Goal: Task Accomplishment & Management: Manage account settings

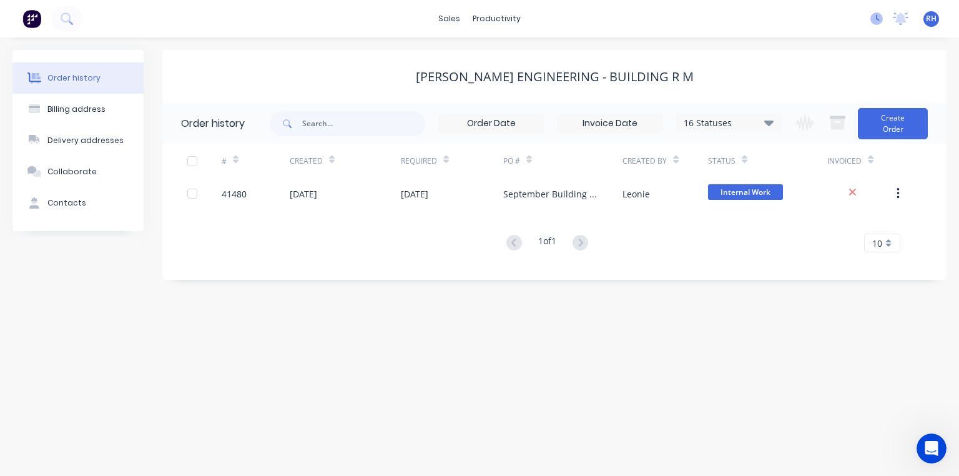
click at [877, 17] on icon at bounding box center [877, 18] width 12 height 12
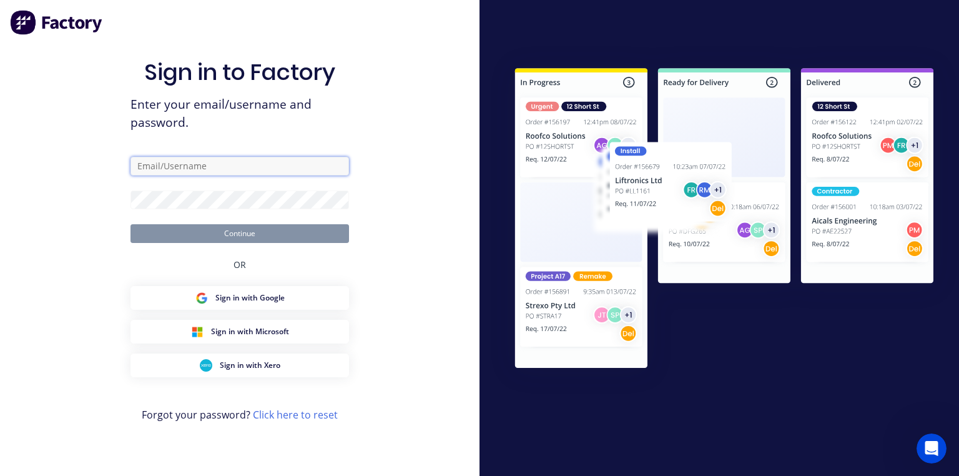
click at [334, 171] on input "text" at bounding box center [240, 166] width 219 height 19
click at [298, 161] on input "text" at bounding box center [240, 166] width 219 height 19
type input "[PERSON_NAME][EMAIL_ADDRESS][DOMAIN_NAME]"
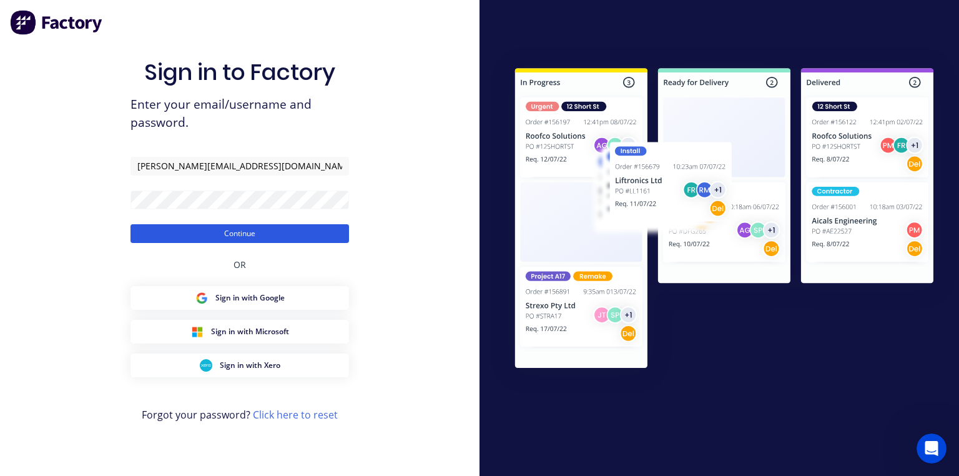
click at [287, 233] on button "Continue" at bounding box center [240, 233] width 219 height 19
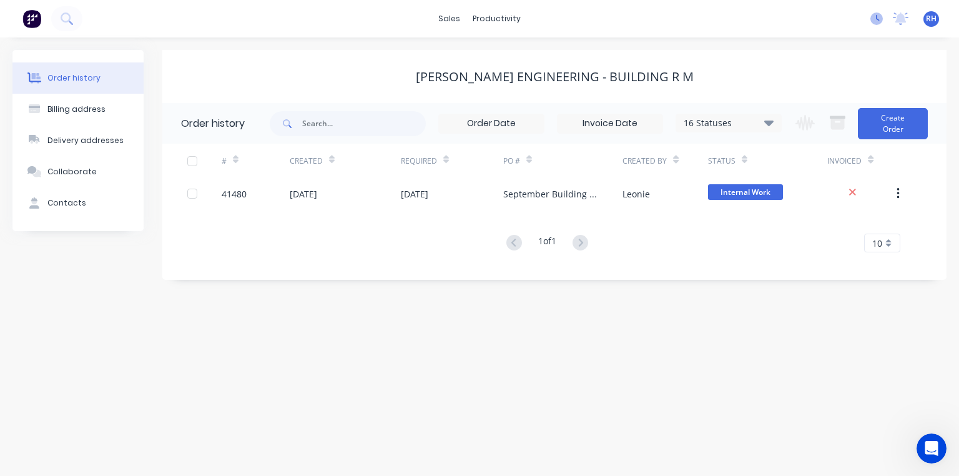
click at [877, 17] on icon at bounding box center [877, 18] width 12 height 12
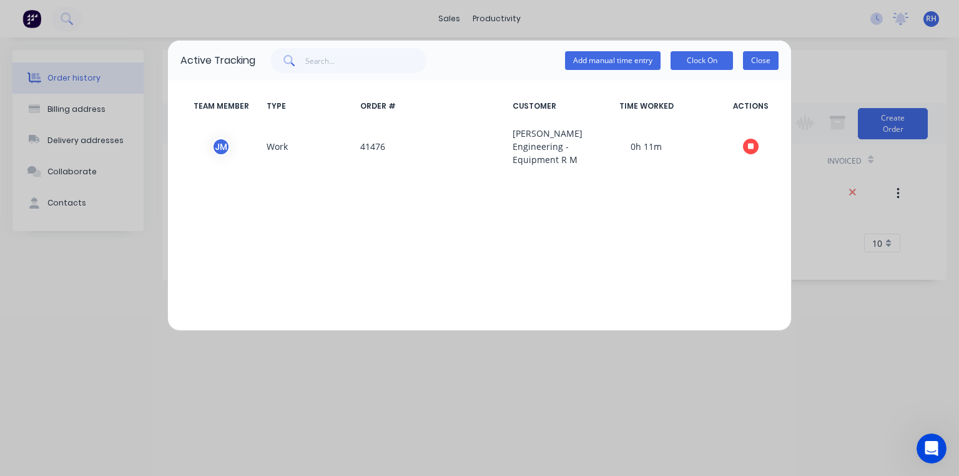
click at [756, 67] on button "Close" at bounding box center [761, 60] width 36 height 19
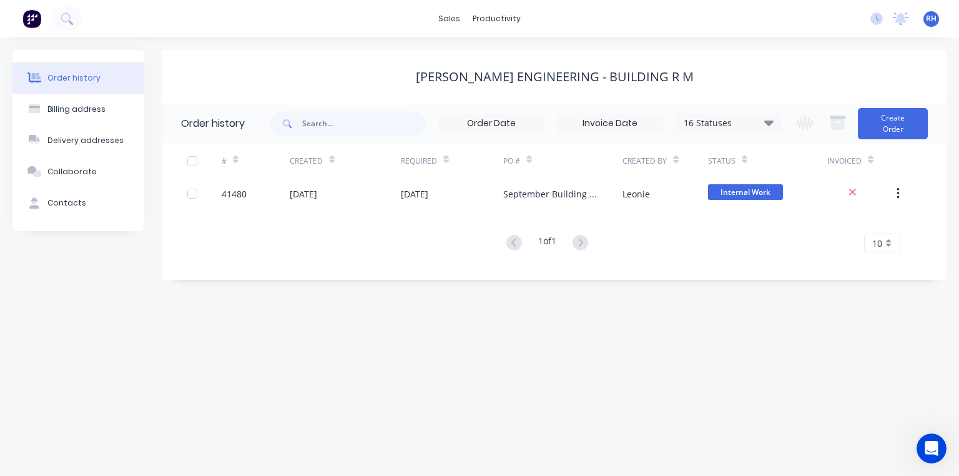
click at [27, 12] on img at bounding box center [31, 18] width 19 height 19
